Goal: Task Accomplishment & Management: Manage account settings

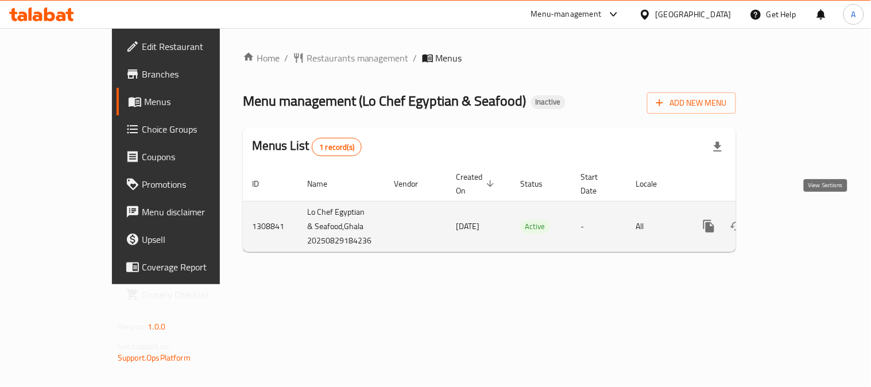
click at [799, 219] on icon "enhanced table" at bounding box center [792, 226] width 14 height 14
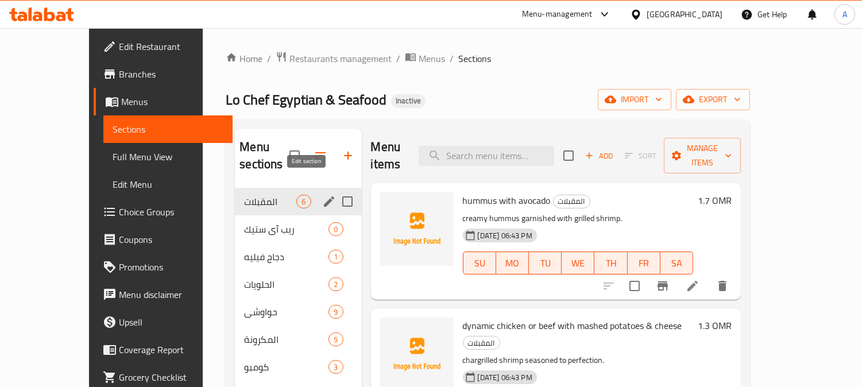
click at [322, 195] on icon "edit" at bounding box center [329, 202] width 14 height 14
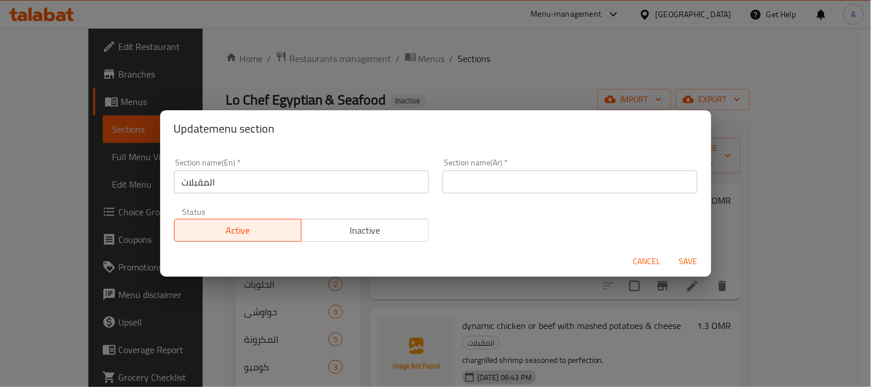
click at [641, 258] on span "Cancel" at bounding box center [647, 261] width 28 height 14
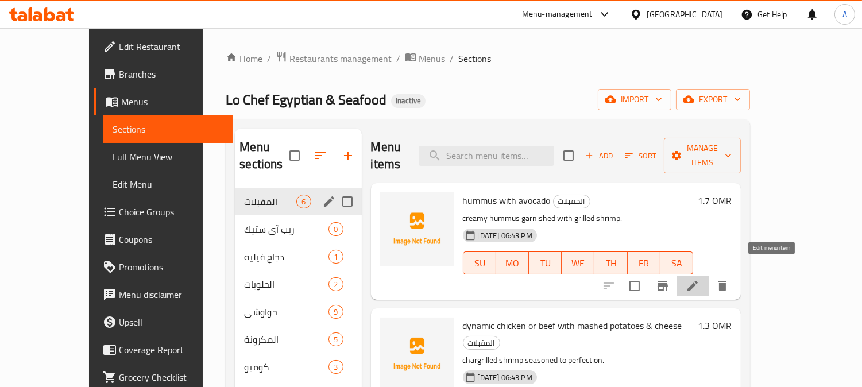
click at [699, 279] on icon at bounding box center [693, 286] width 14 height 14
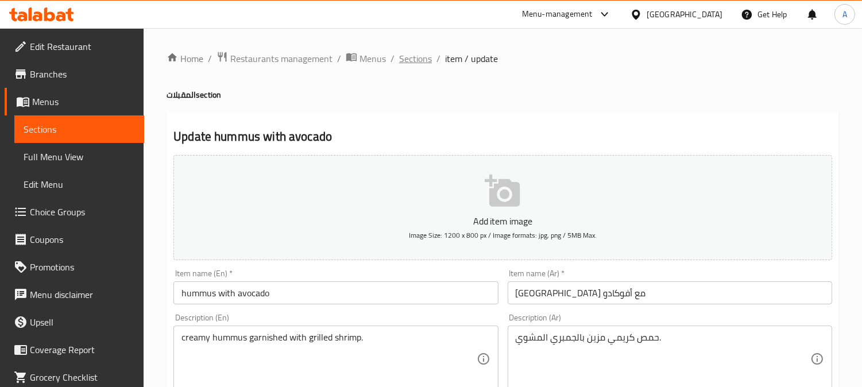
click at [425, 61] on span "Sections" at bounding box center [415, 59] width 33 height 14
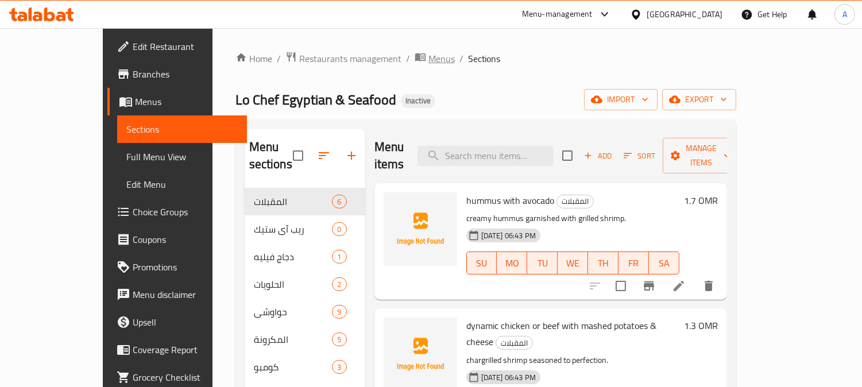
click at [428, 61] on span "Menus" at bounding box center [441, 59] width 26 height 14
